Goal: Information Seeking & Learning: Learn about a topic

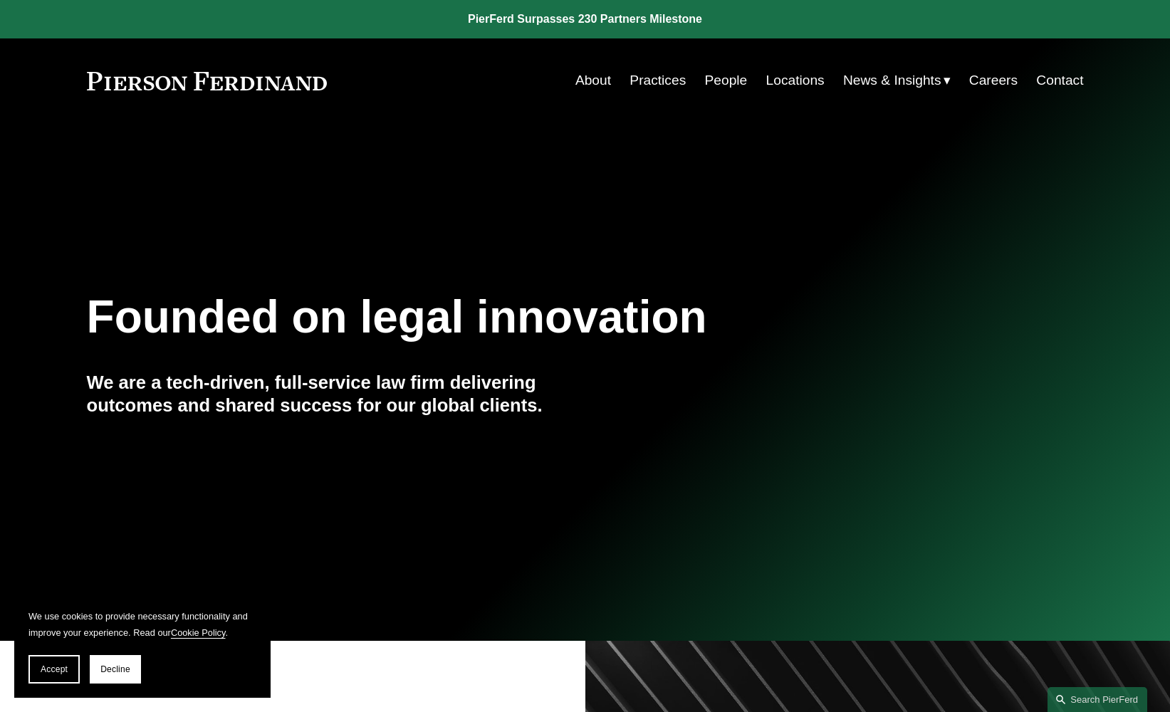
click at [711, 80] on link "People" at bounding box center [726, 80] width 43 height 27
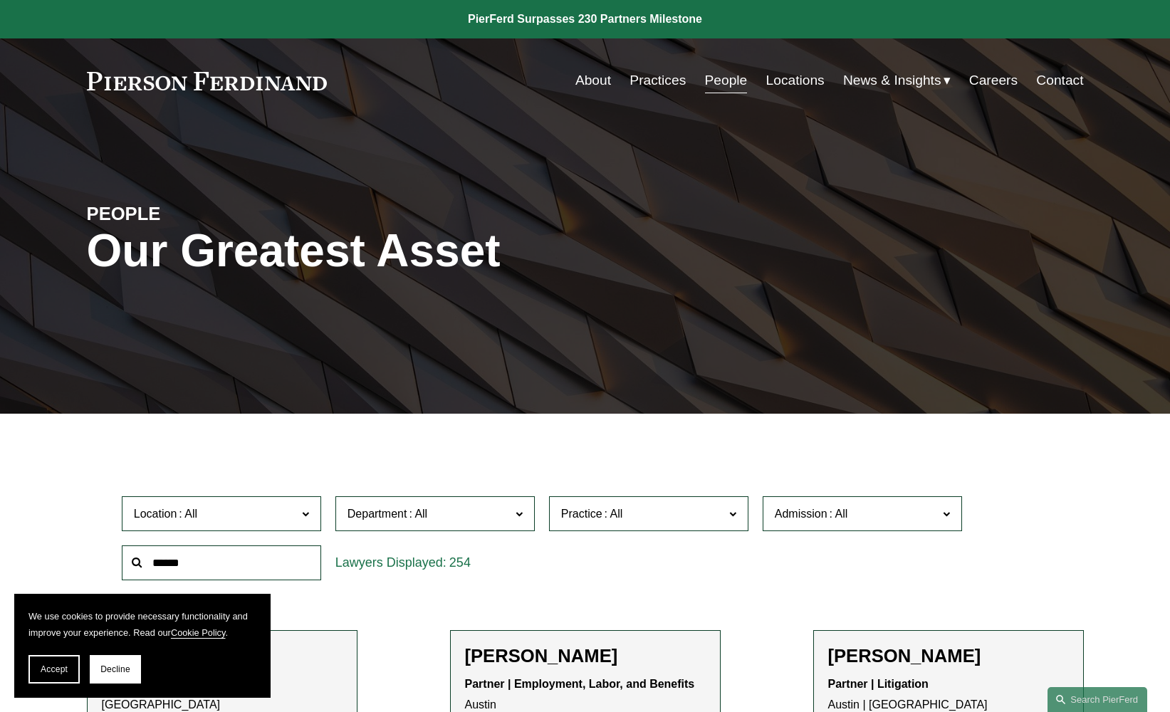
scroll to position [3, 0]
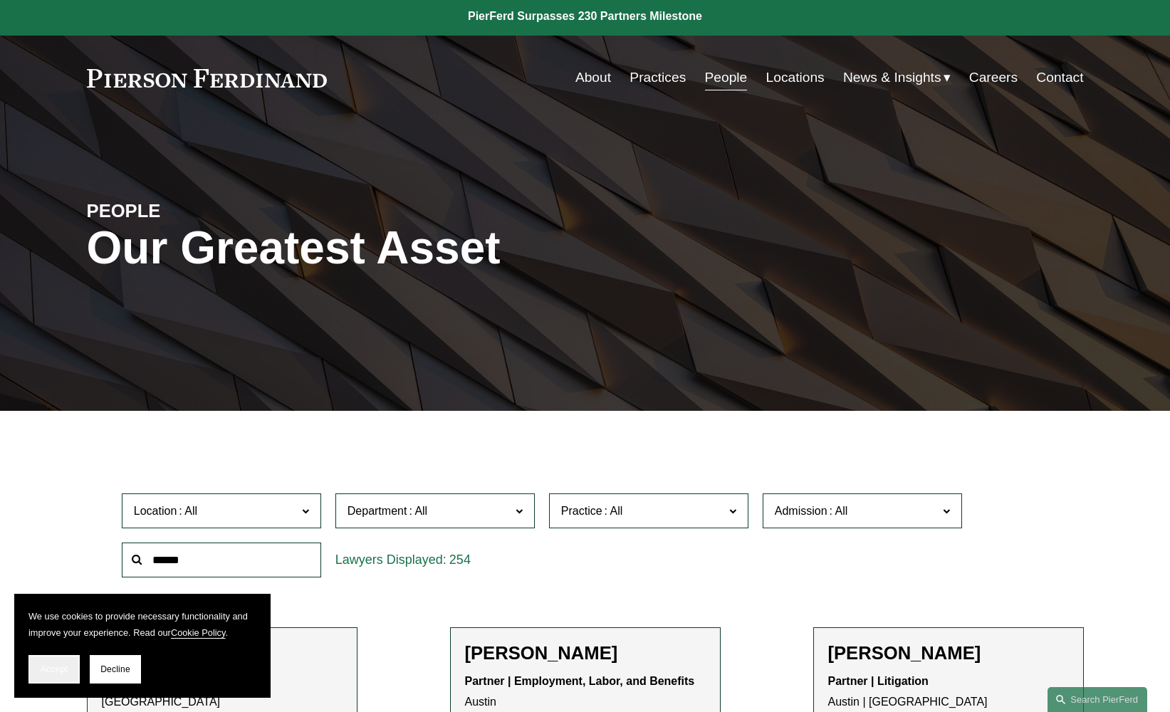
click at [47, 674] on span "Accept" at bounding box center [54, 670] width 27 height 10
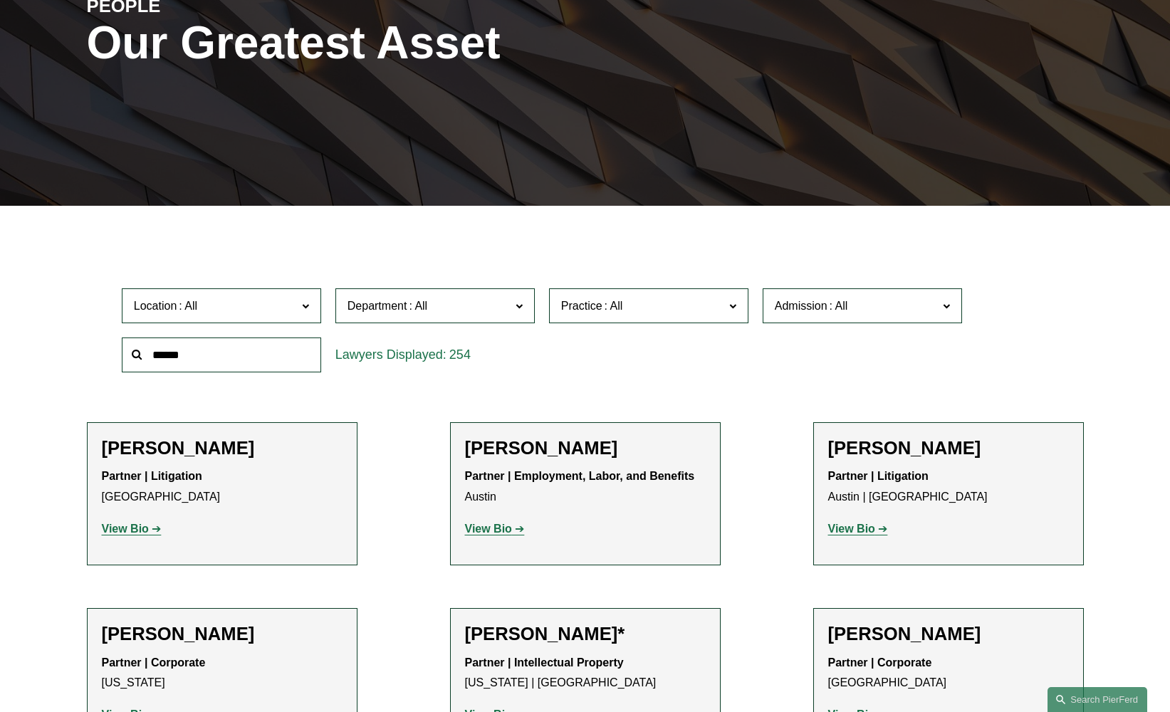
scroll to position [0, 0]
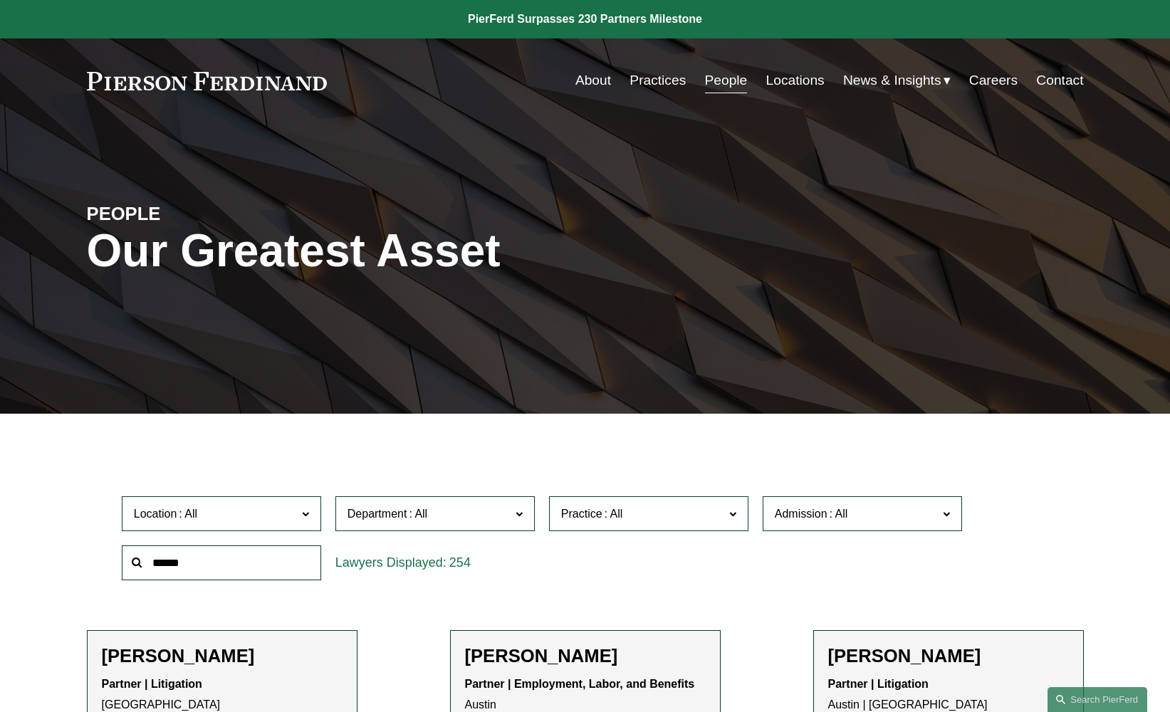
click at [767, 82] on link "Locations" at bounding box center [796, 80] width 58 height 27
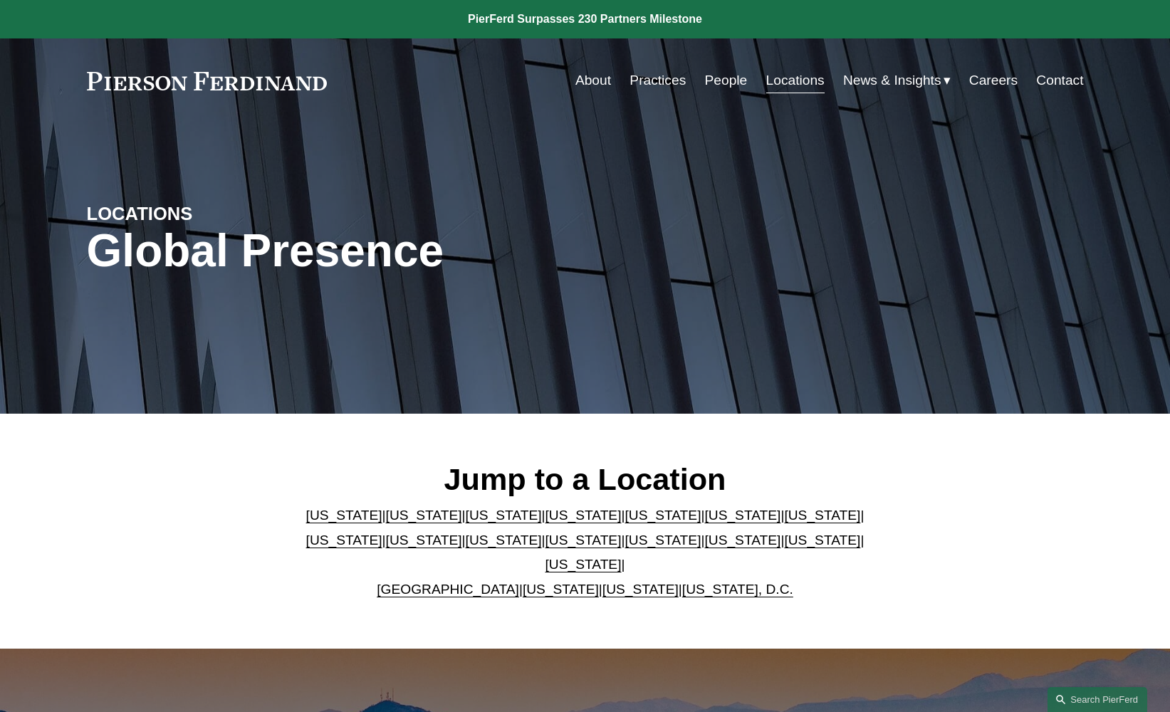
click at [734, 78] on link "People" at bounding box center [726, 80] width 43 height 27
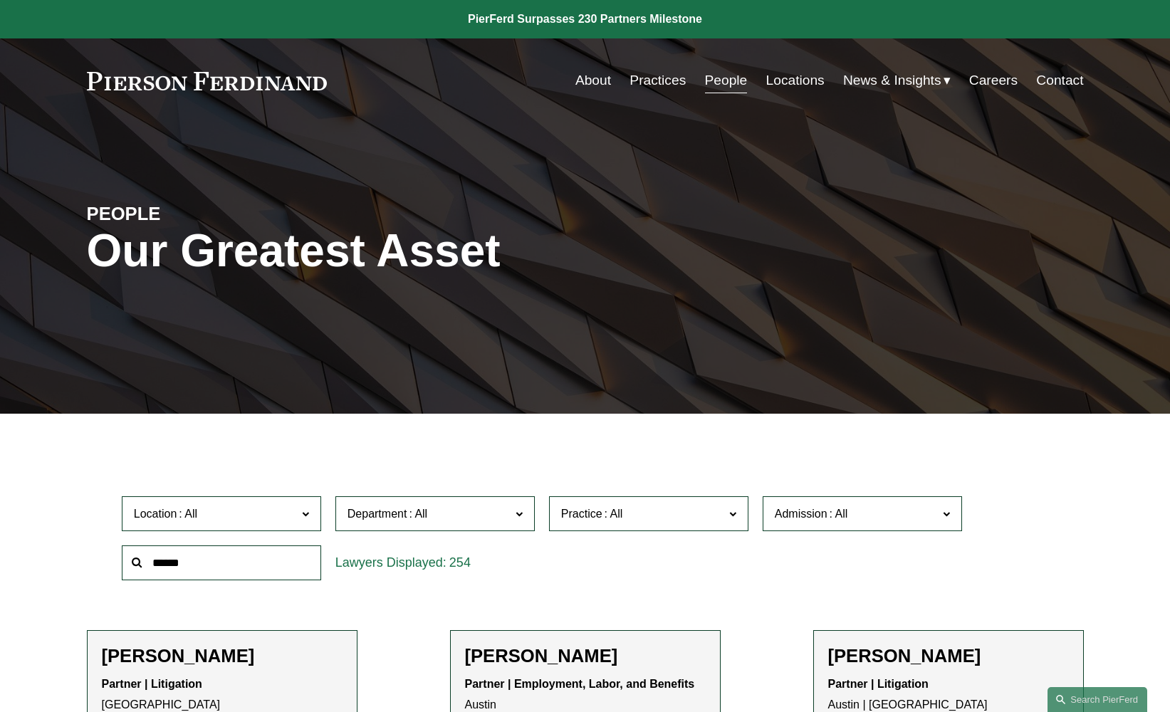
click at [559, 513] on label "Practice" at bounding box center [648, 514] width 199 height 35
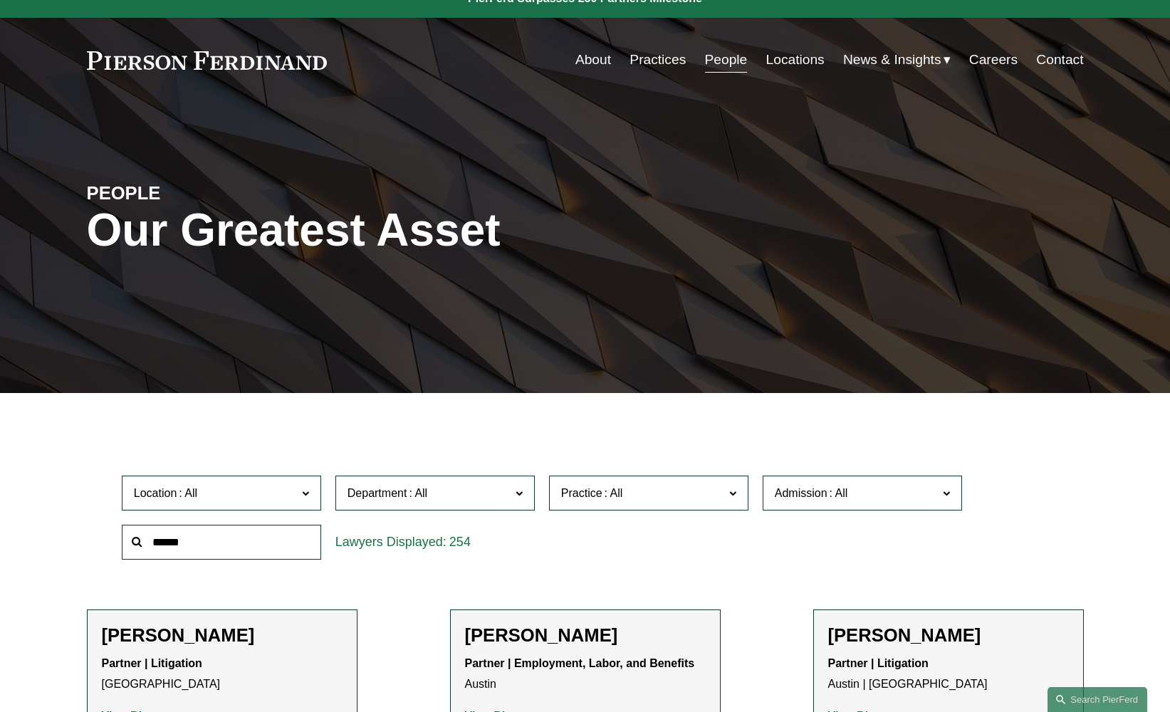
scroll to position [732, 0]
click at [0, 0] on link "Entertainment" at bounding box center [0, 0] width 0 height 0
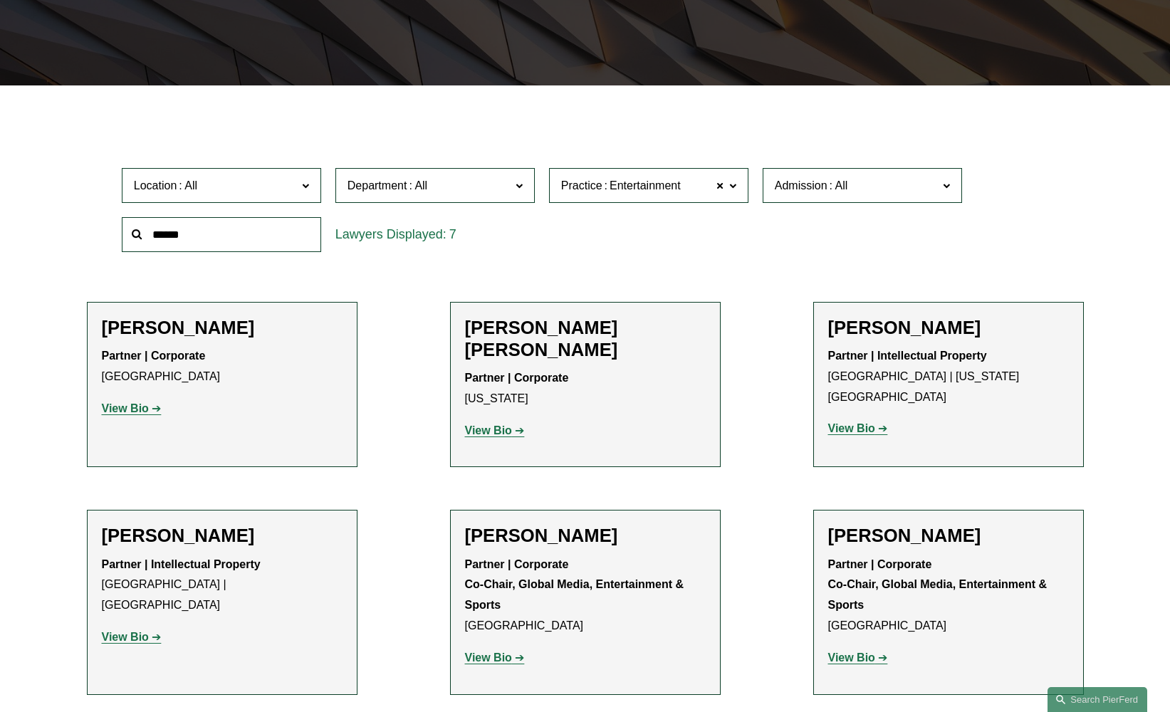
scroll to position [331, 0]
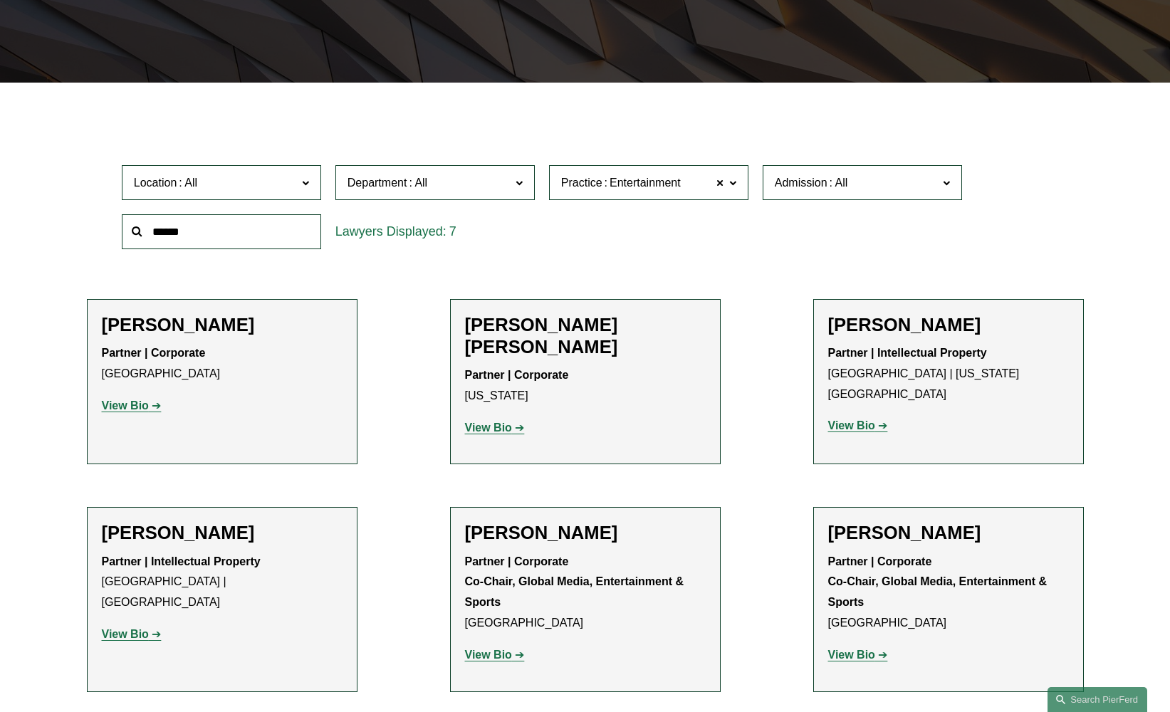
click at [853, 649] on strong "View Bio" at bounding box center [852, 655] width 47 height 12
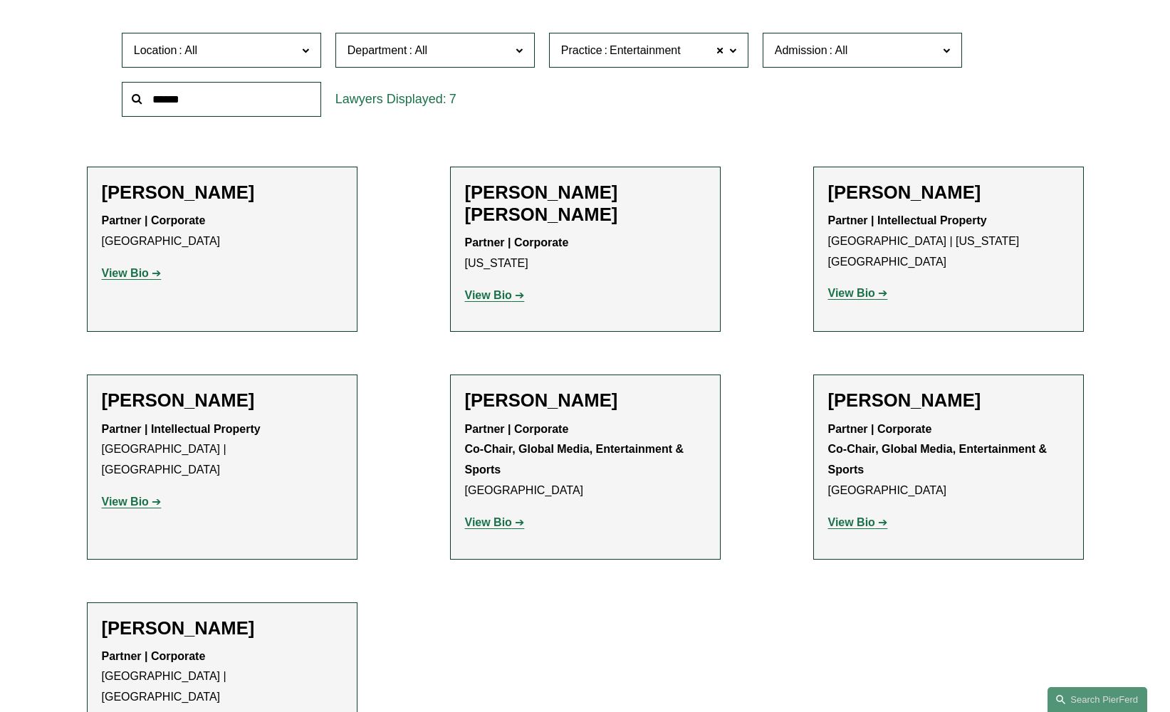
scroll to position [566, 0]
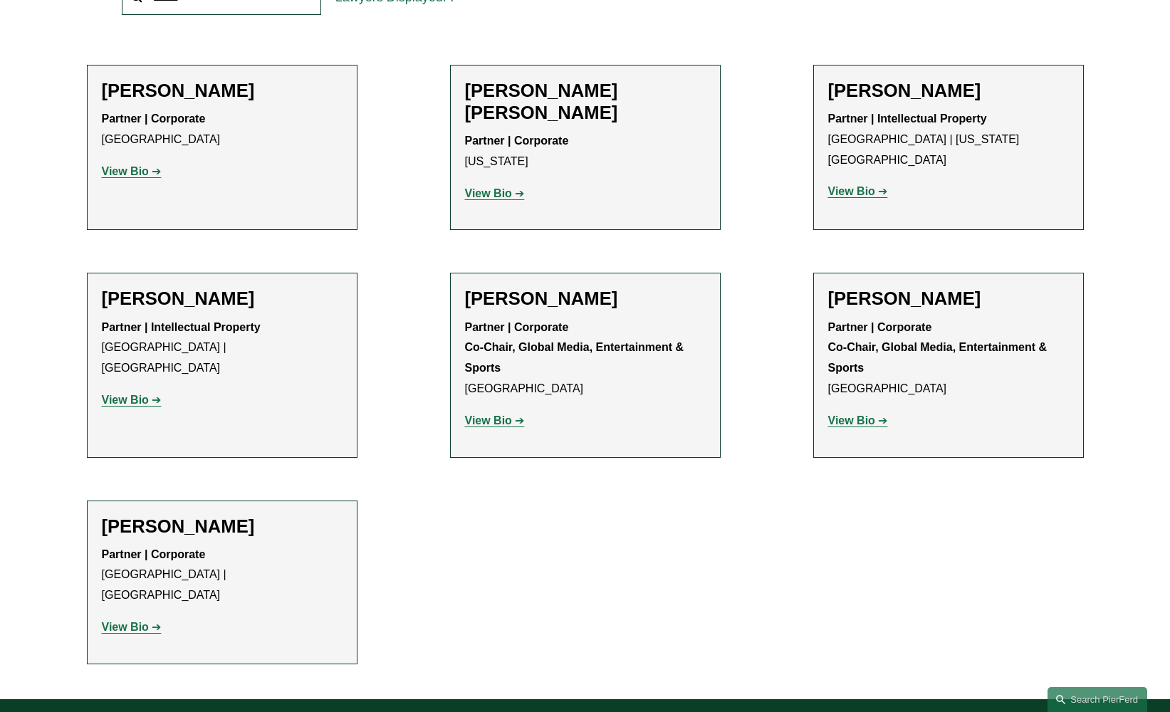
click at [516, 415] on link "View Bio" at bounding box center [495, 421] width 60 height 12
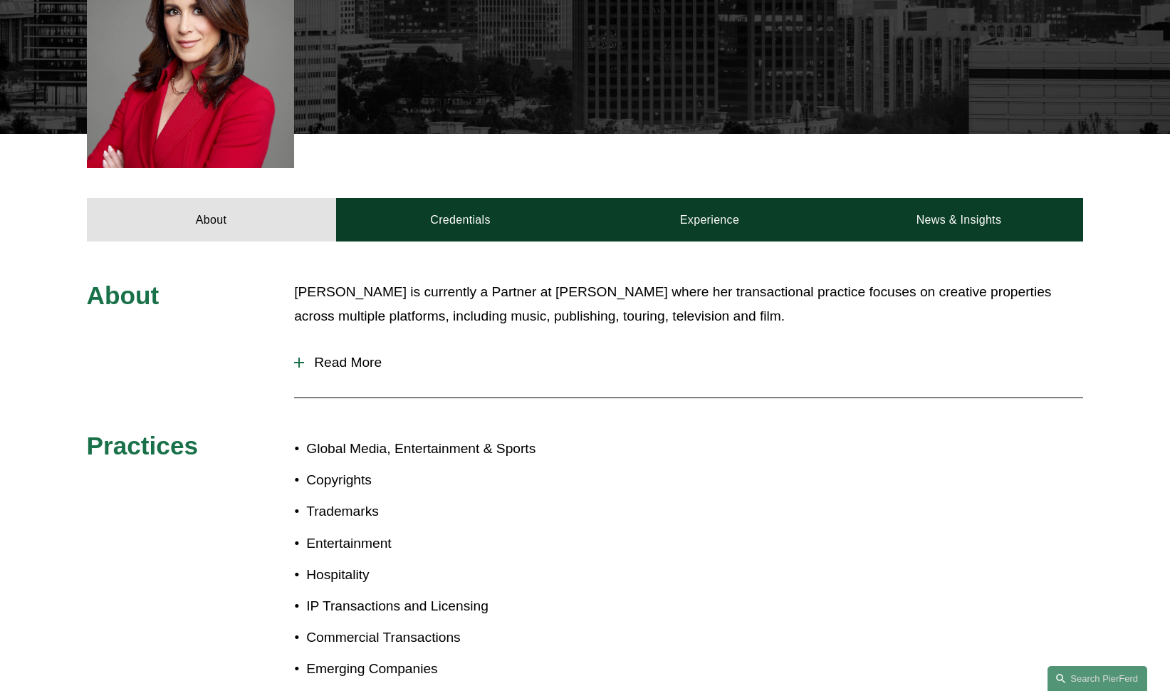
scroll to position [403, 0]
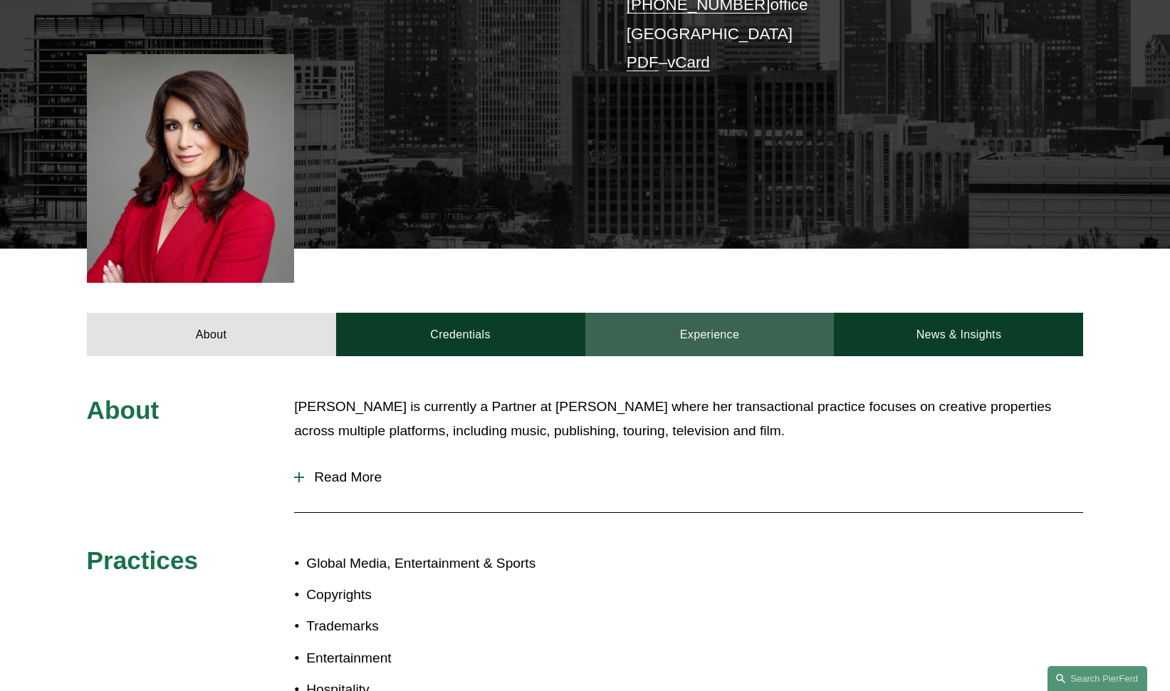
click at [697, 313] on link "Experience" at bounding box center [710, 334] width 249 height 43
